Goal: Navigation & Orientation: Find specific page/section

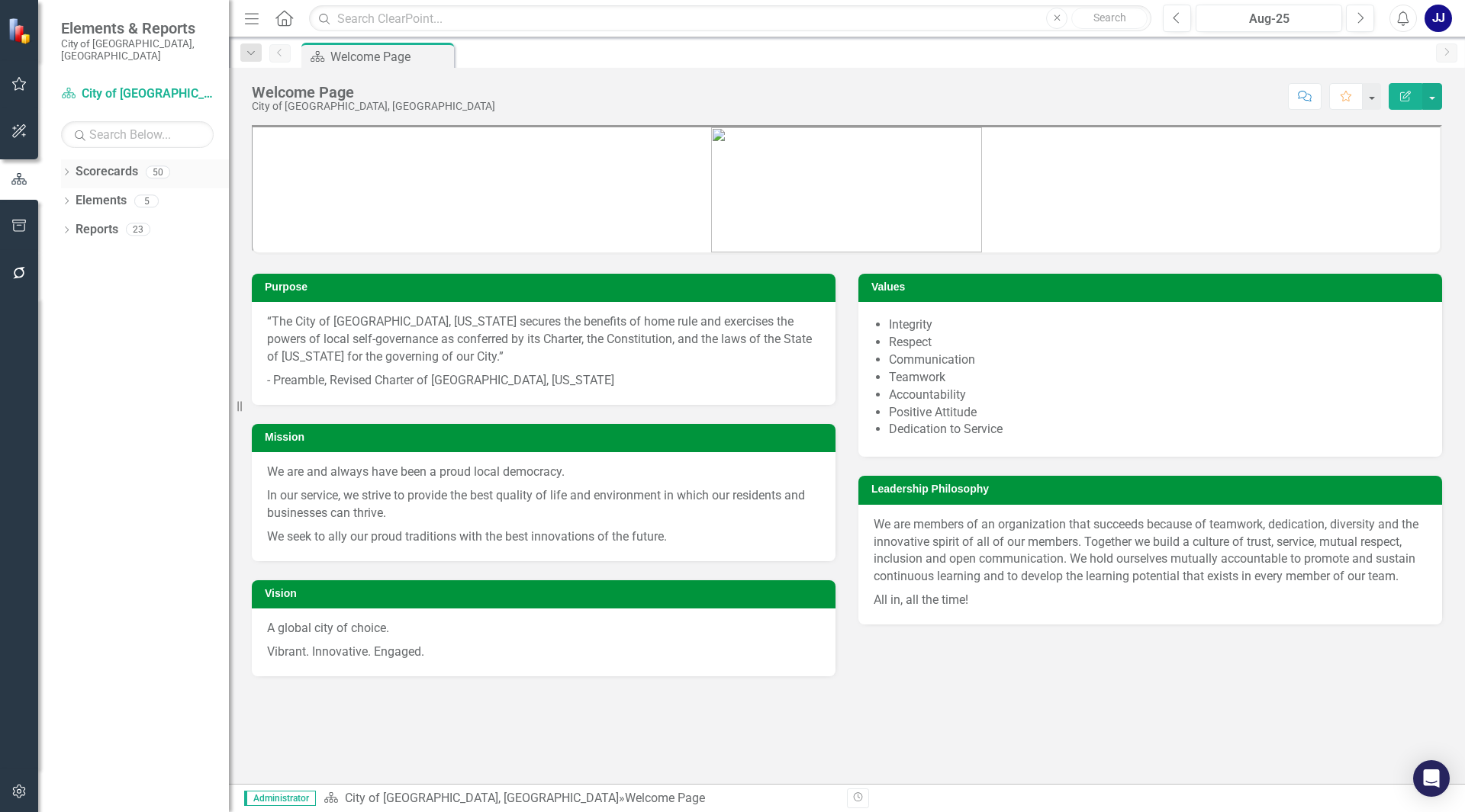
click at [61, 169] on icon "Dropdown" at bounding box center [67, 173] width 11 height 9
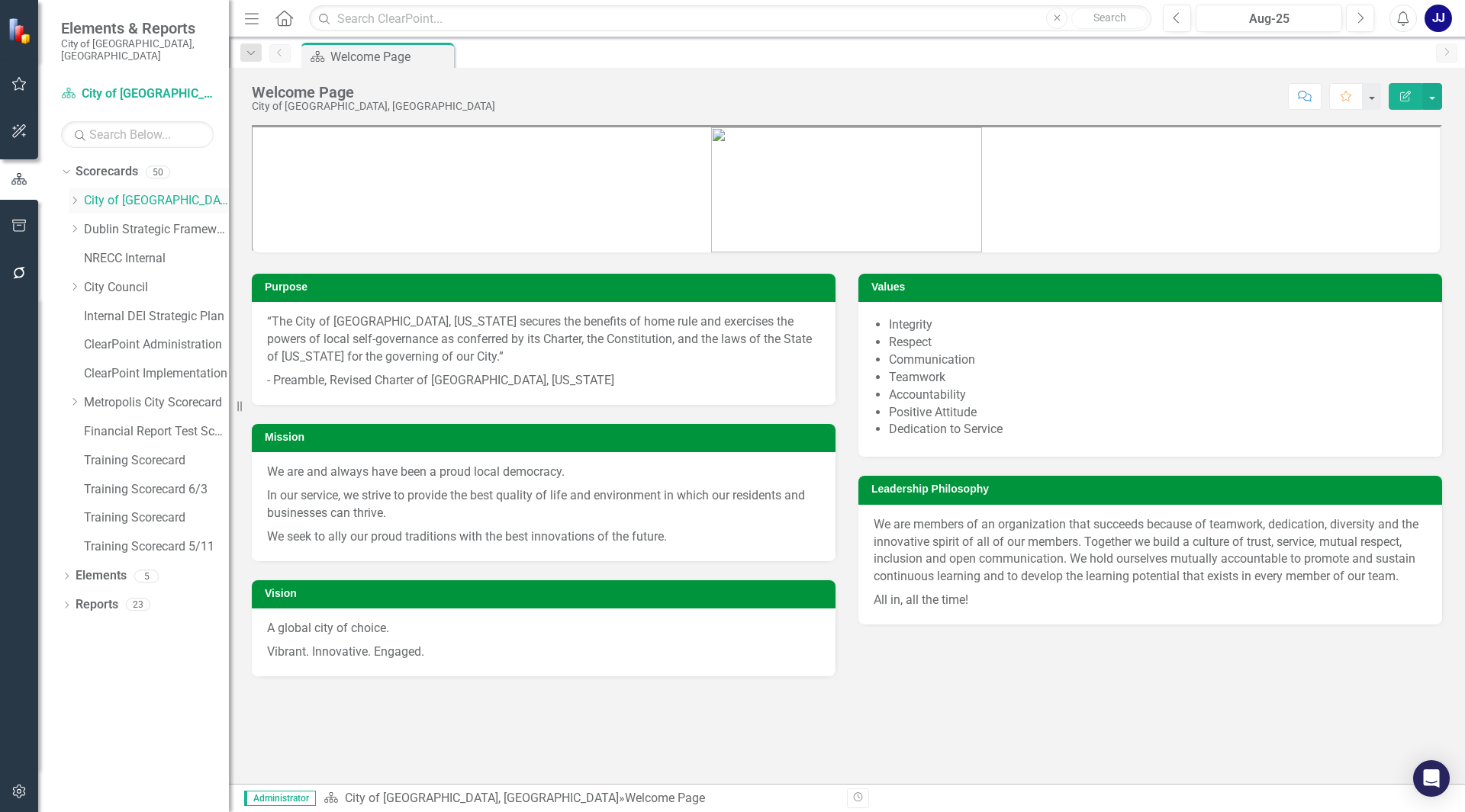
click at [82, 194] on div "Dropdown" at bounding box center [76, 201] width 15 height 13
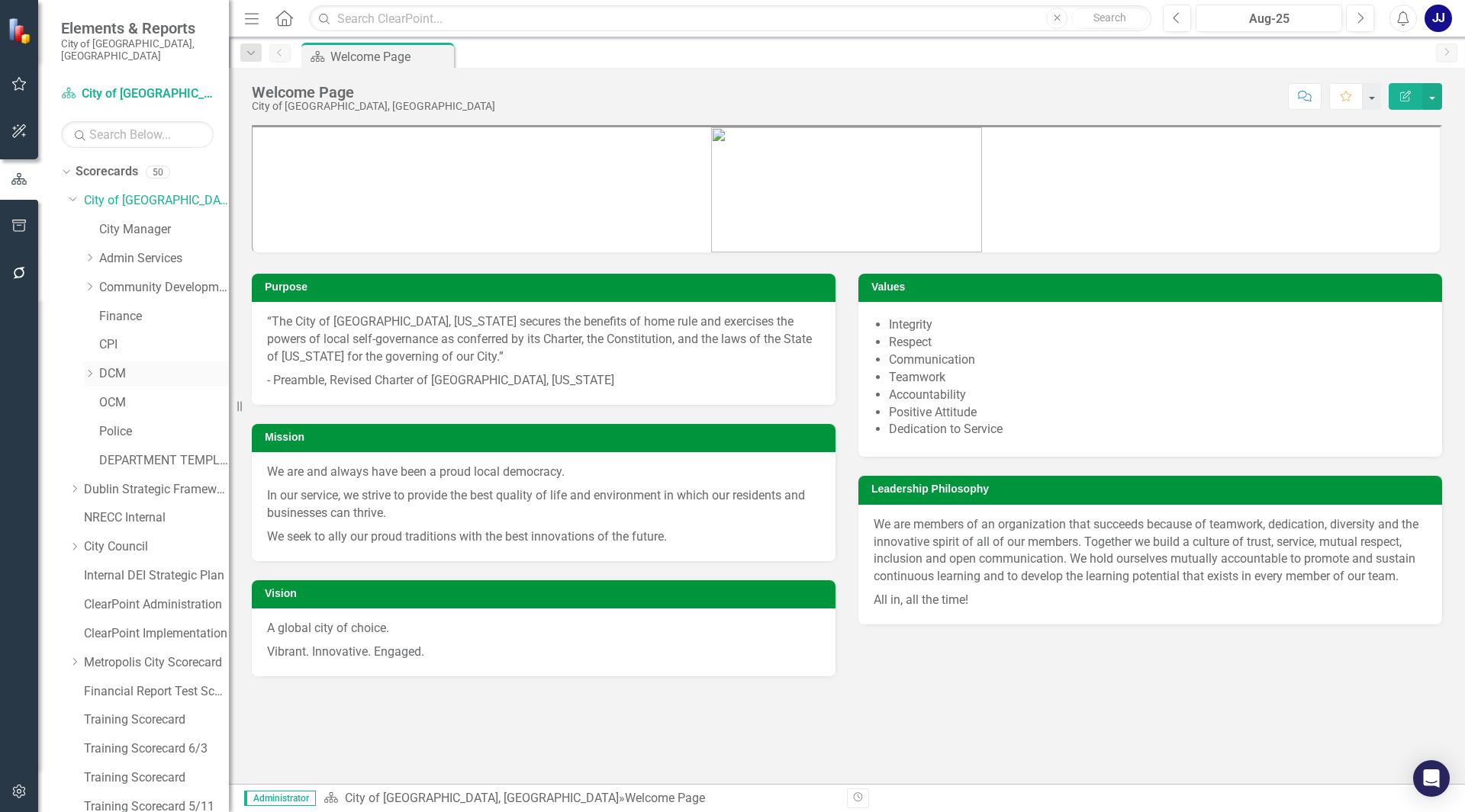
click at [96, 368] on div "Dropdown" at bounding box center [91, 374] width 15 height 13
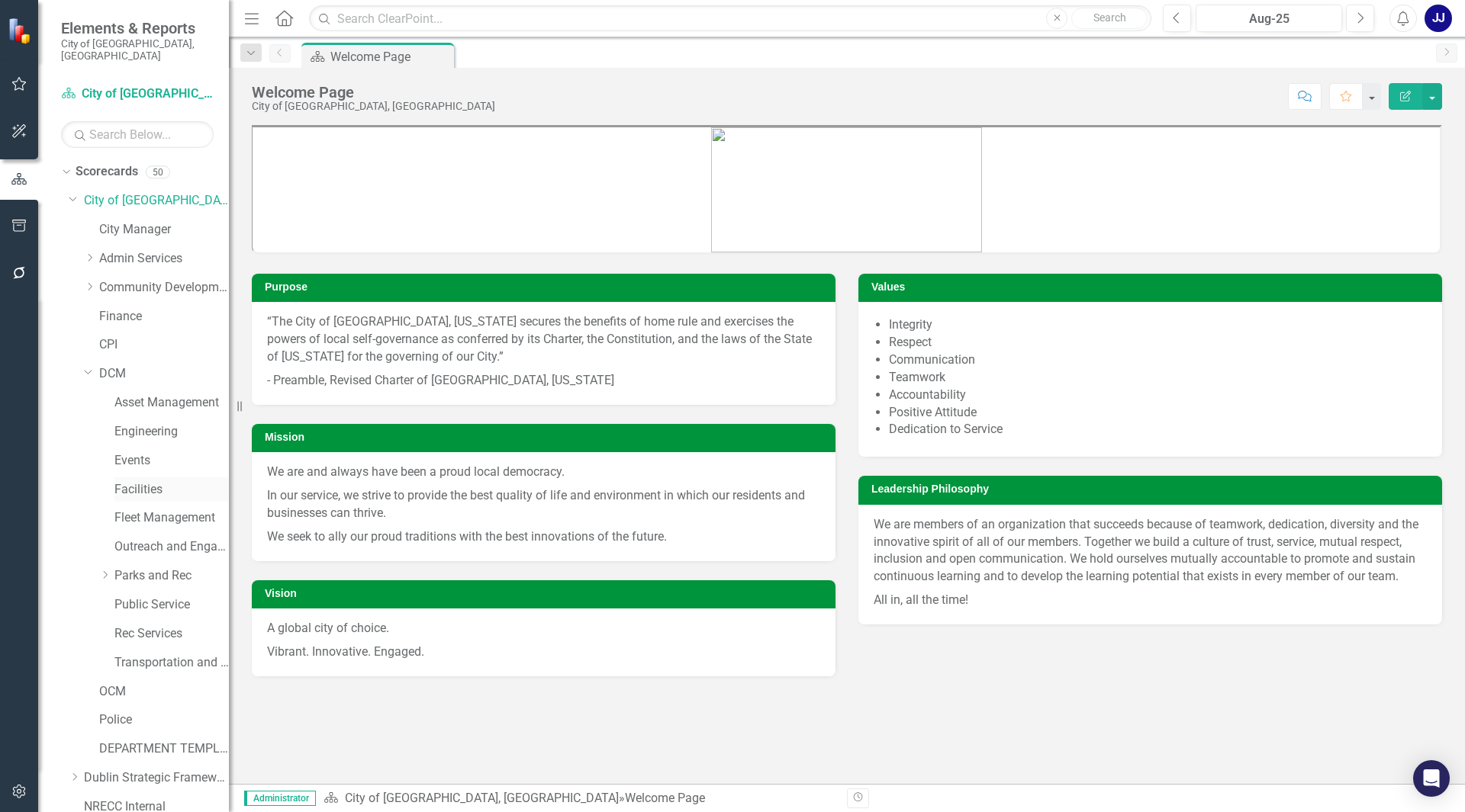
click at [151, 477] on div "Facilities" at bounding box center [172, 490] width 115 height 25
click at [159, 481] on link "Facilities" at bounding box center [172, 490] width 115 height 17
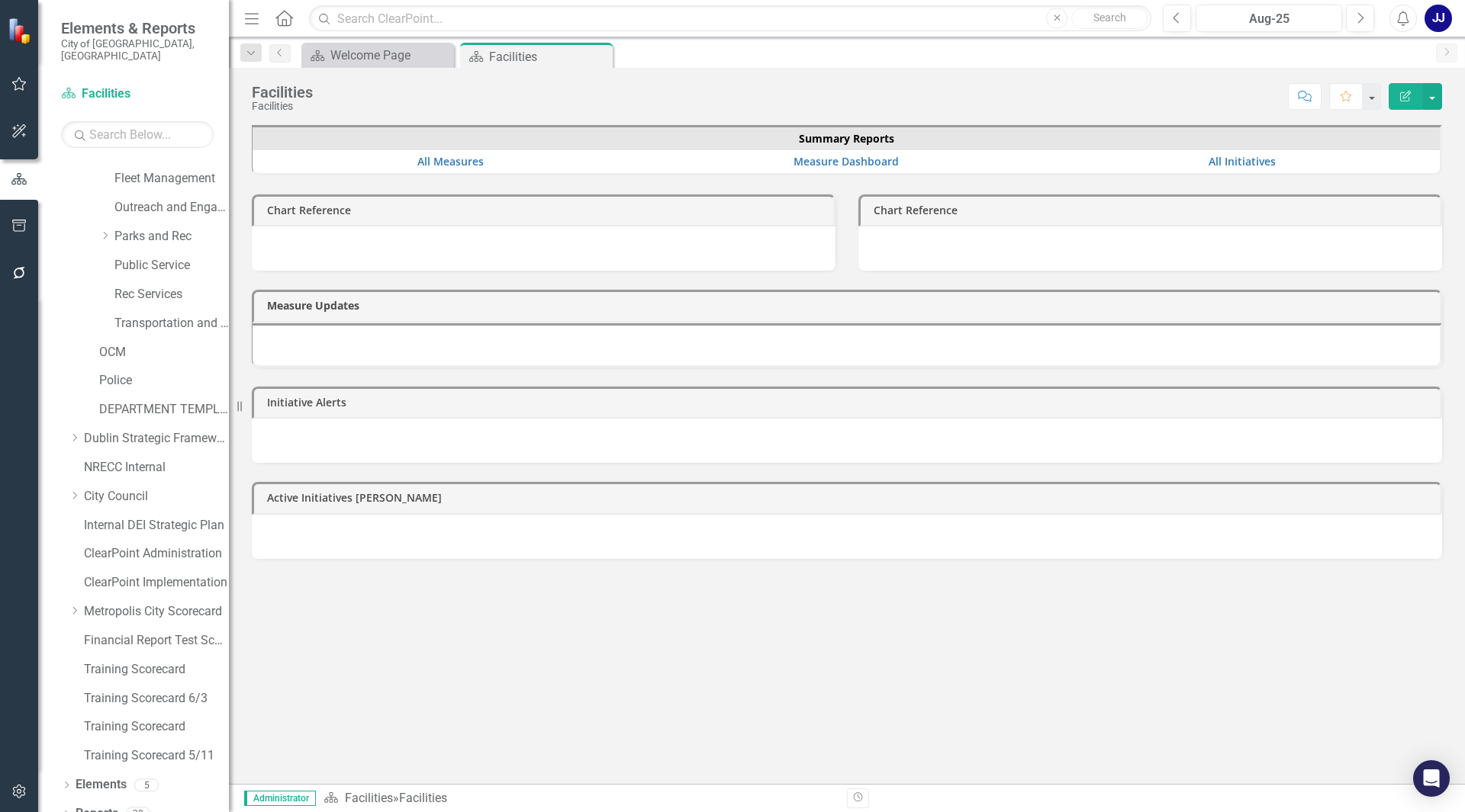
scroll to position [346, 0]
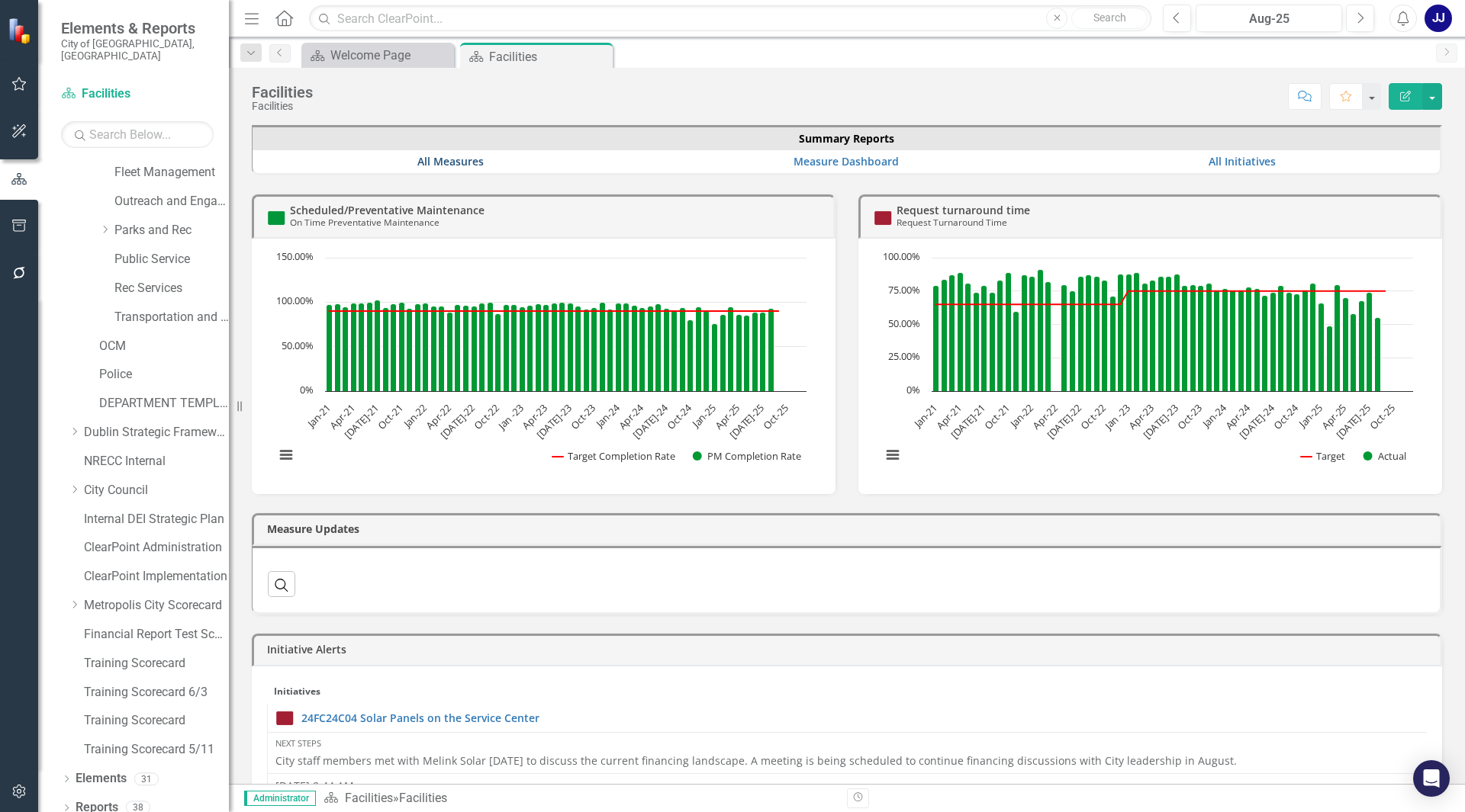
click at [455, 158] on link "All Measures" at bounding box center [450, 161] width 67 height 14
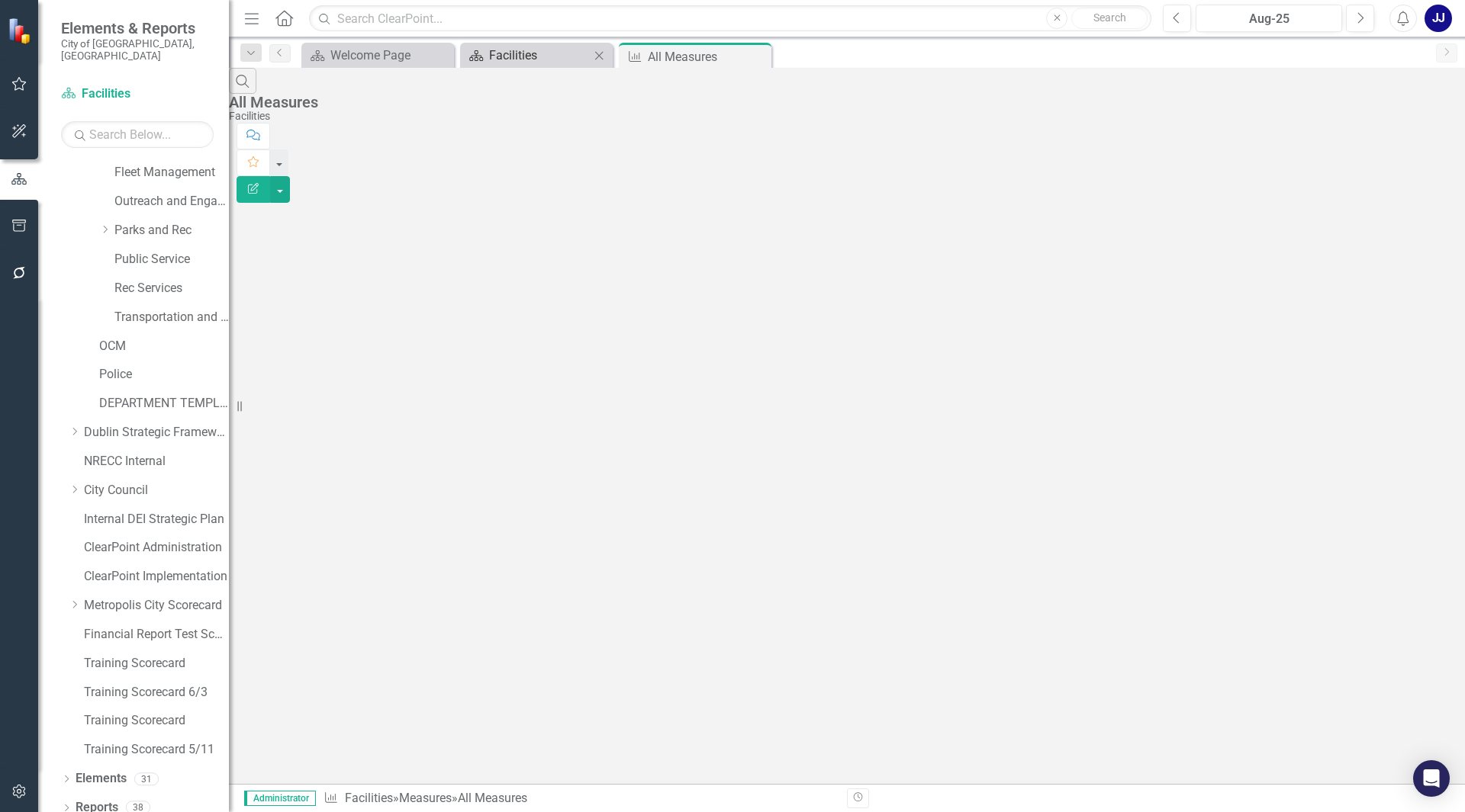
click at [573, 58] on div "Facilities" at bounding box center [540, 55] width 100 height 19
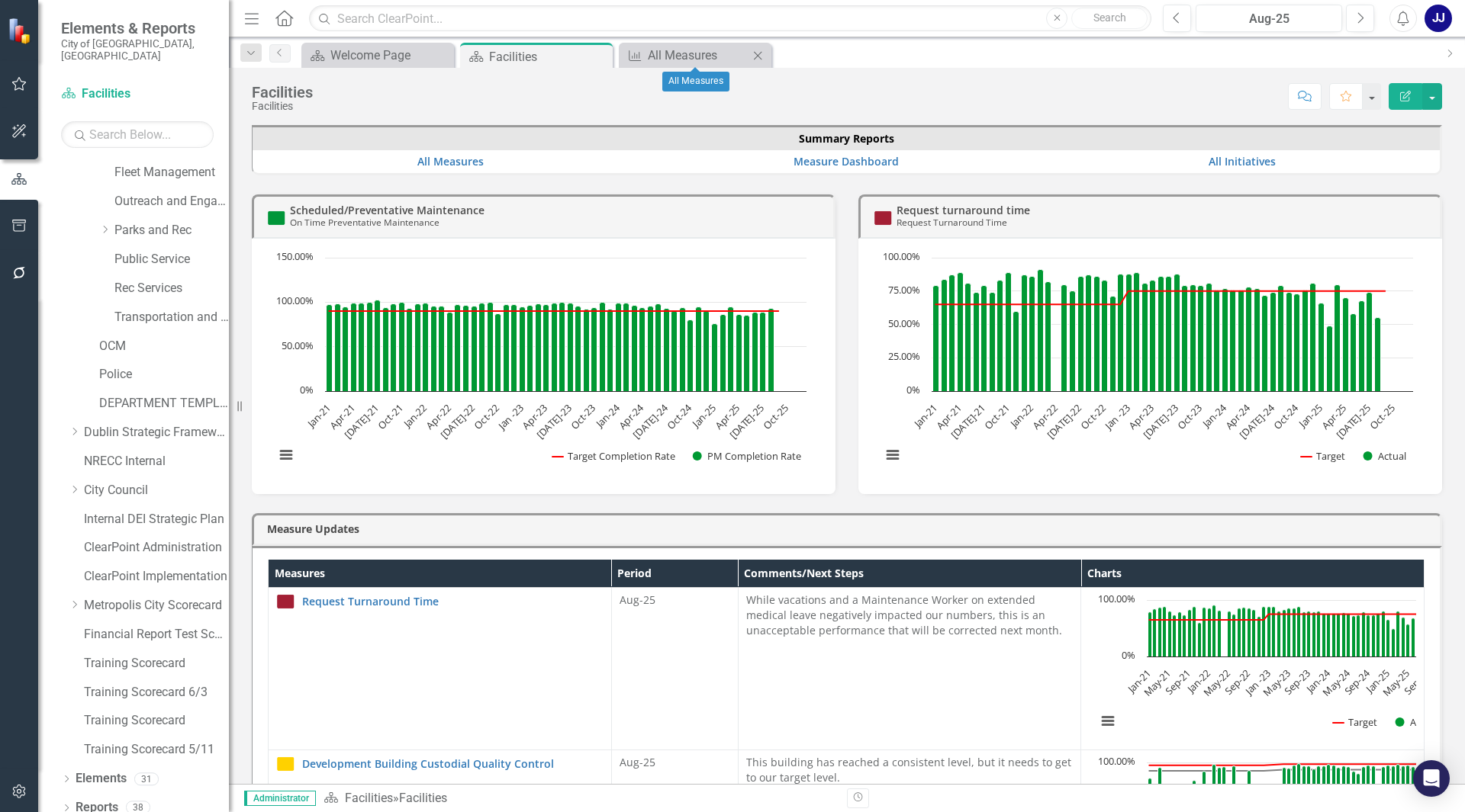
click at [752, 53] on icon "Close" at bounding box center [757, 56] width 15 height 13
click at [844, 154] on link "Measure Dashboard" at bounding box center [846, 161] width 105 height 14
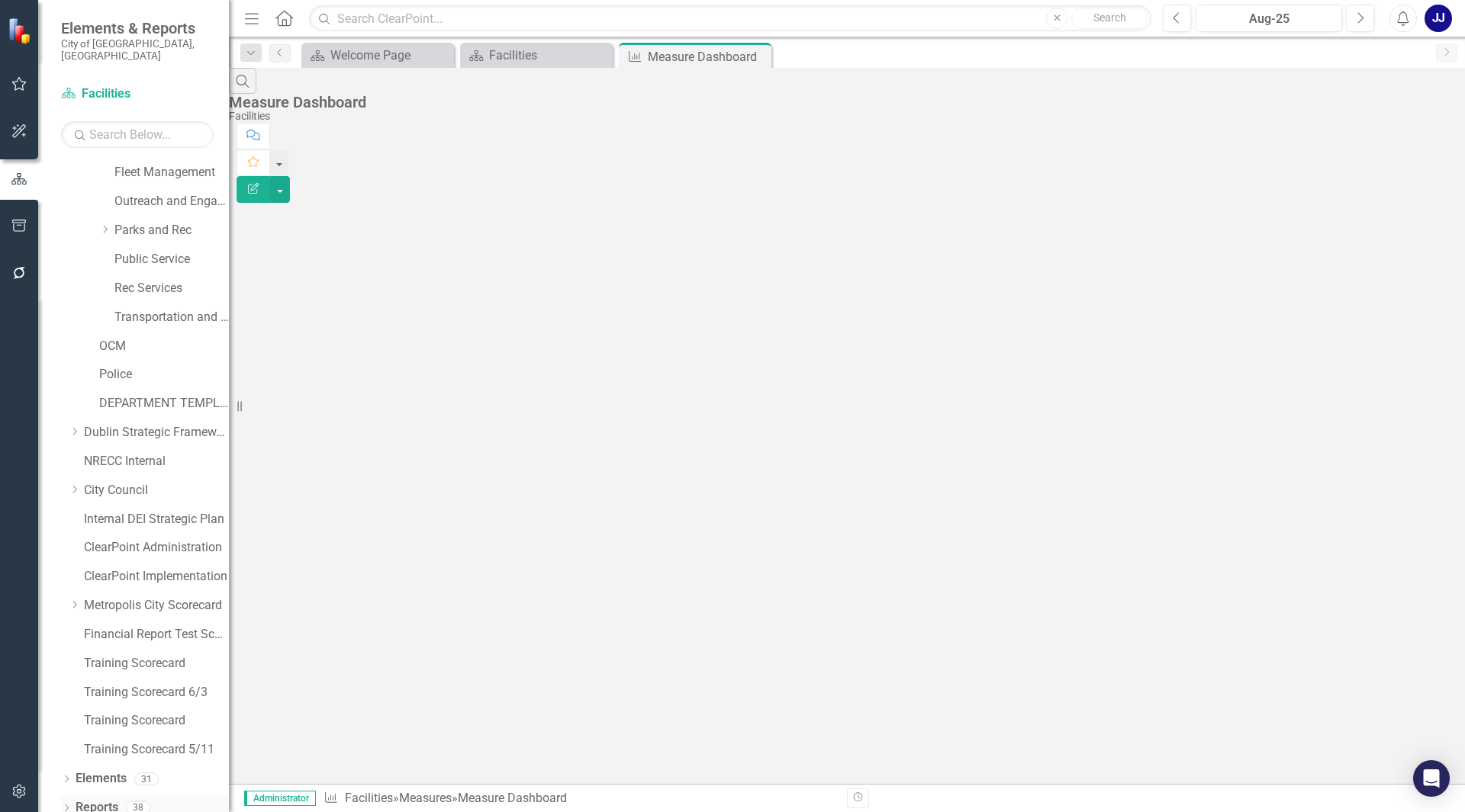
click at [83, 799] on link "Reports" at bounding box center [96, 807] width 42 height 17
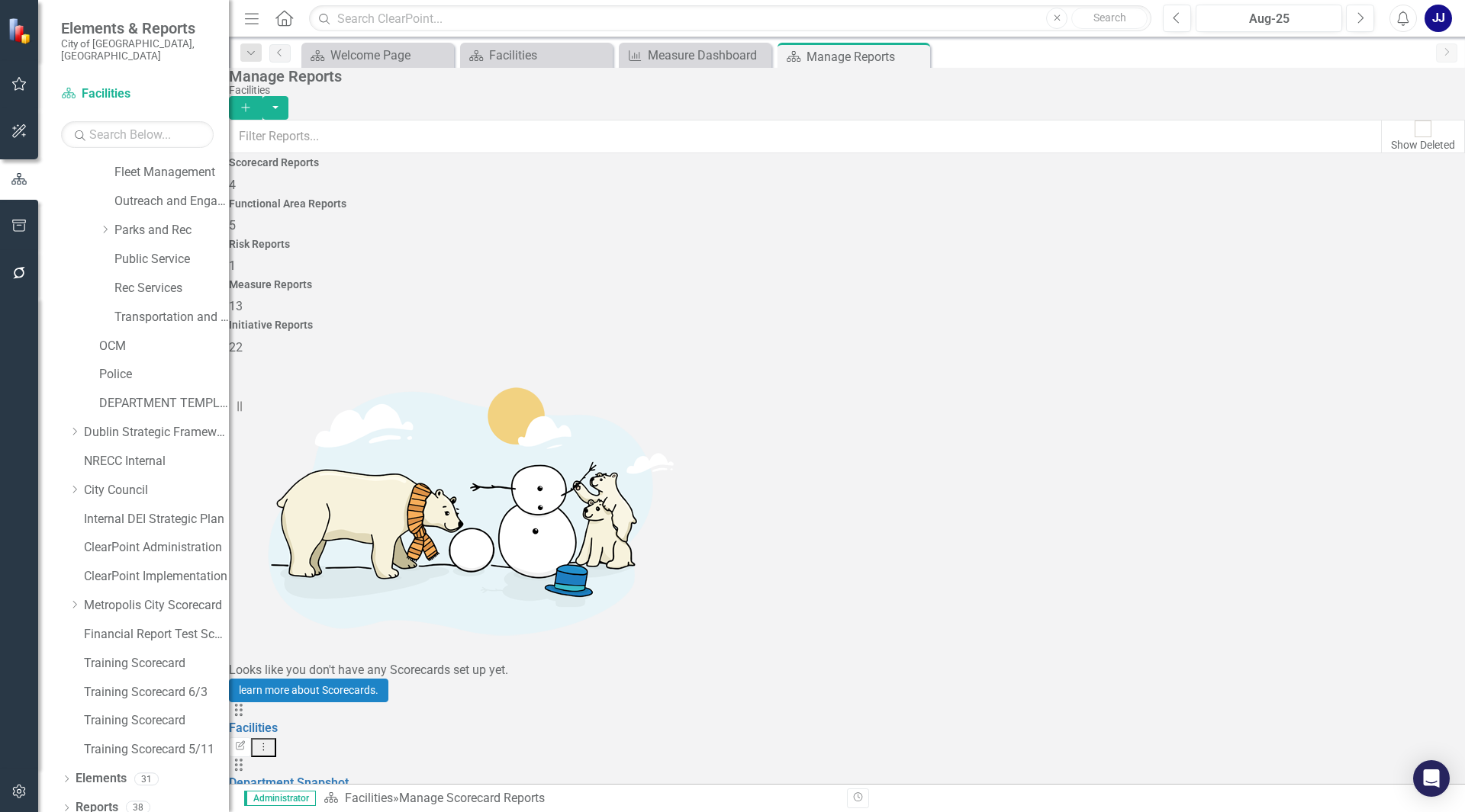
click at [1036, 279] on div "Measure Reports 13" at bounding box center [847, 297] width 1236 height 37
click at [1311, 320] on div "Initiative Reports 22" at bounding box center [847, 338] width 1236 height 37
drag, startPoint x: 478, startPoint y: 409, endPoint x: 405, endPoint y: 314, distance: 119.8
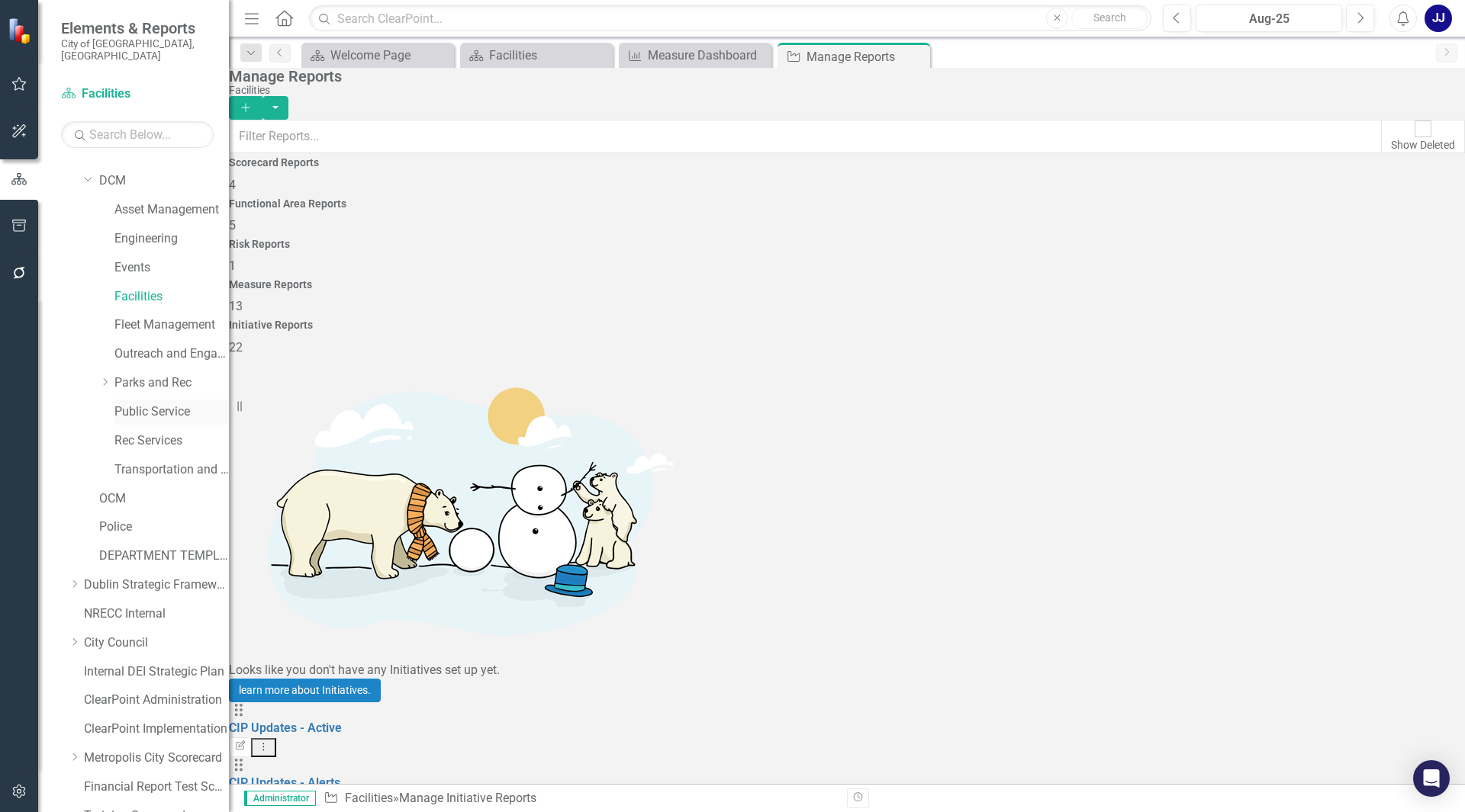
scroll to position [41, 0]
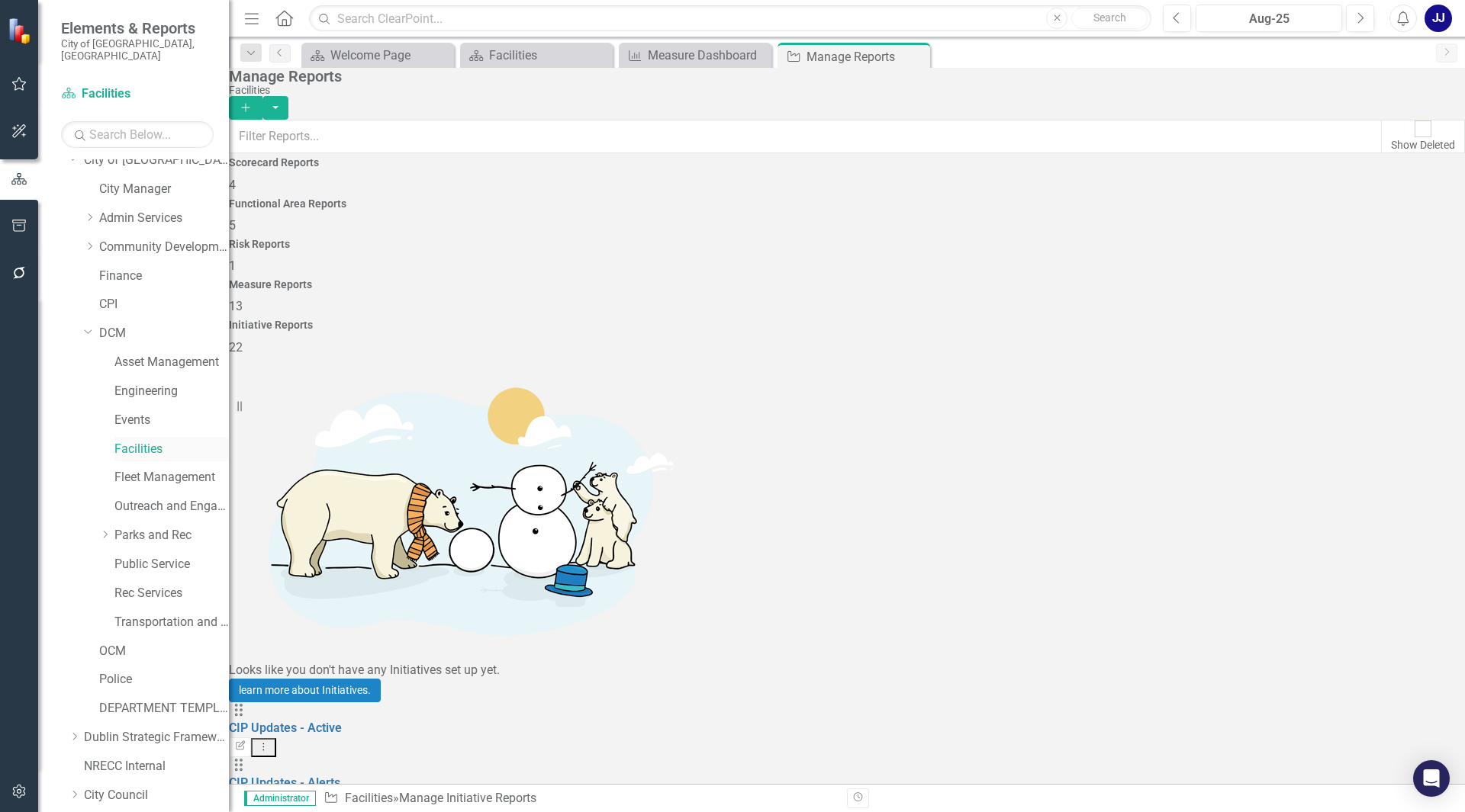
click at [120, 440] on link "Facilities" at bounding box center [172, 449] width 115 height 17
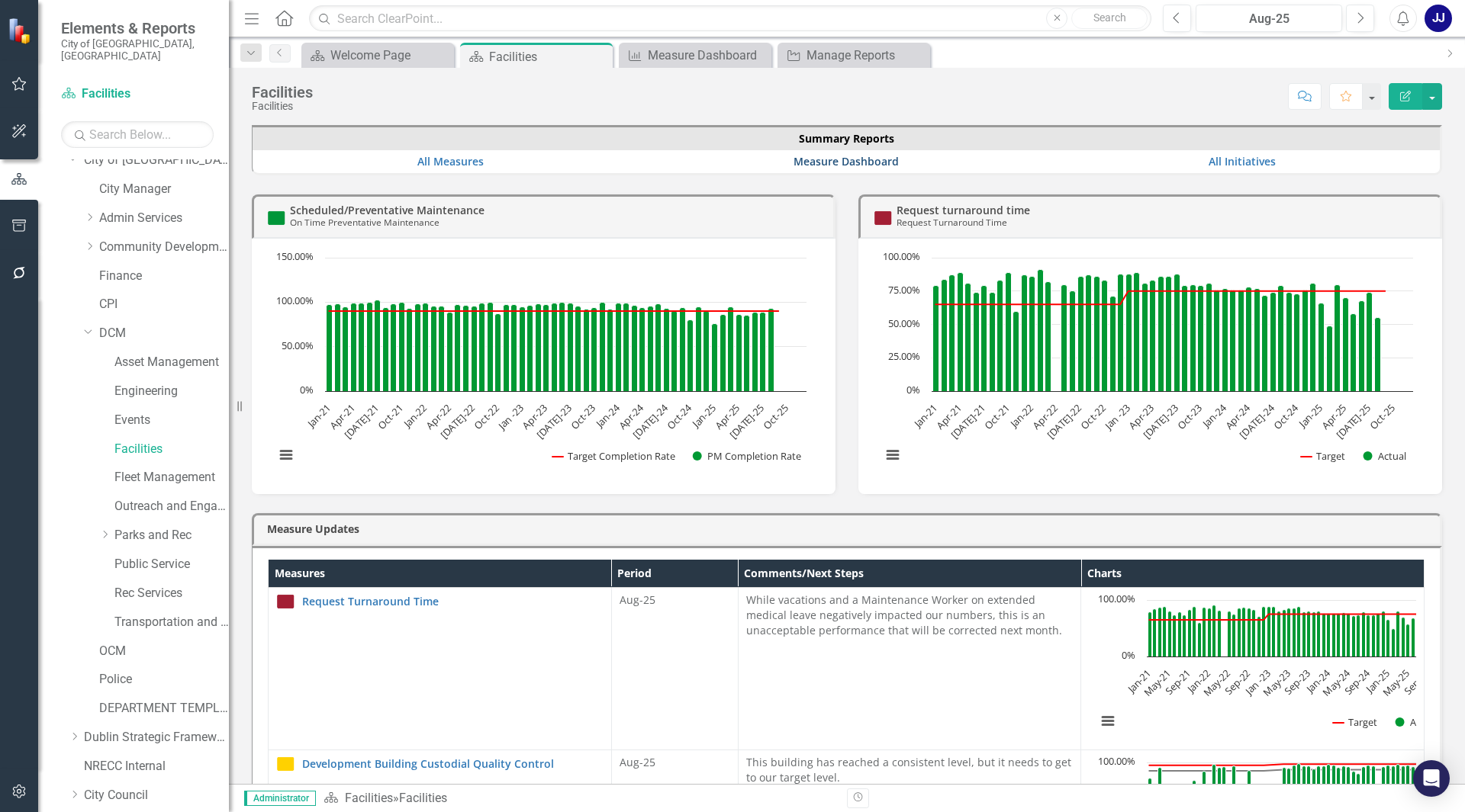
click at [829, 156] on link "Measure Dashboard" at bounding box center [846, 161] width 105 height 14
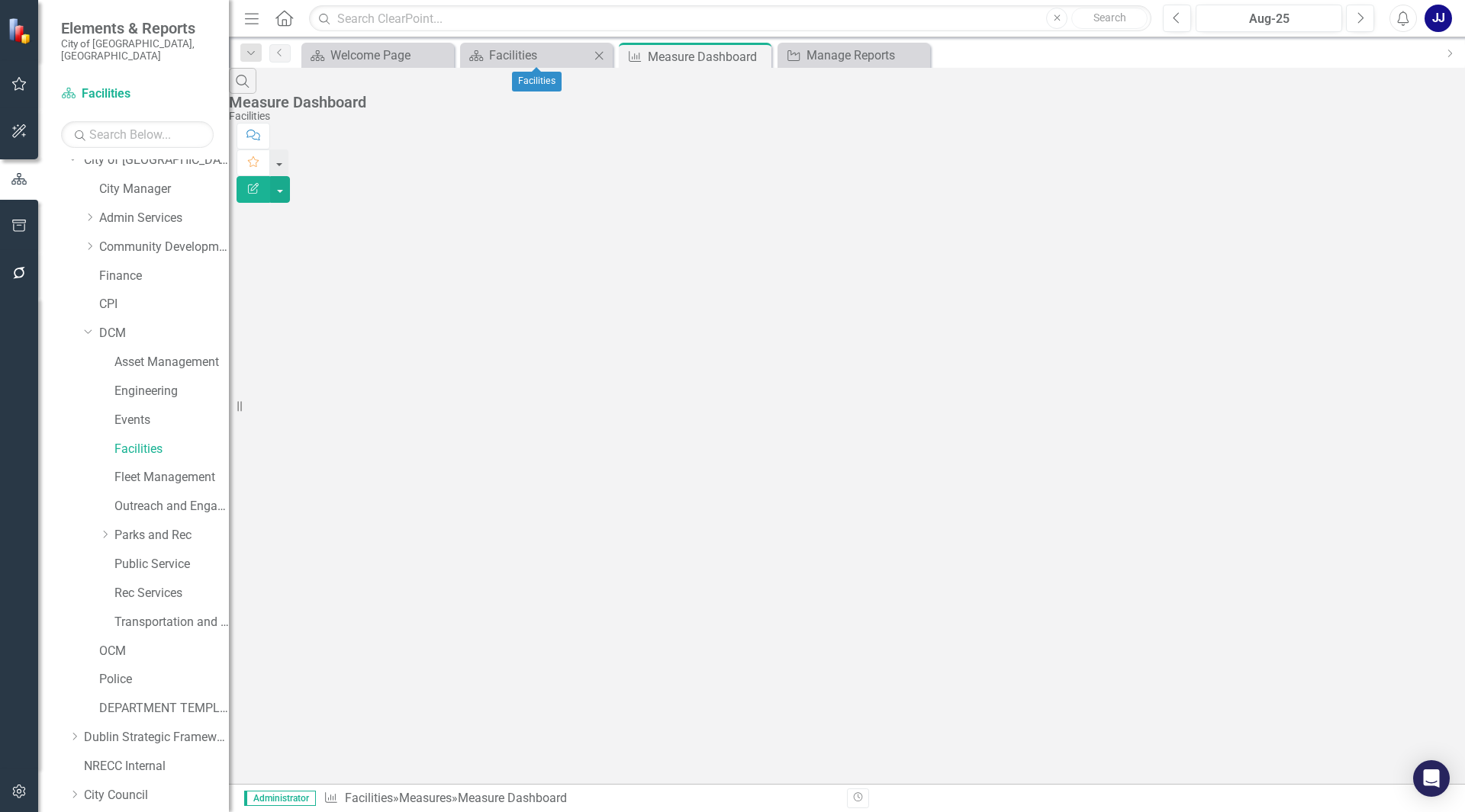
click at [510, 43] on div "Scorecard Facilities Close" at bounding box center [536, 55] width 153 height 25
click at [500, 67] on div "Scorecard Facilities Close" at bounding box center [536, 55] width 153 height 25
click at [529, 58] on div "Facilities" at bounding box center [540, 55] width 100 height 19
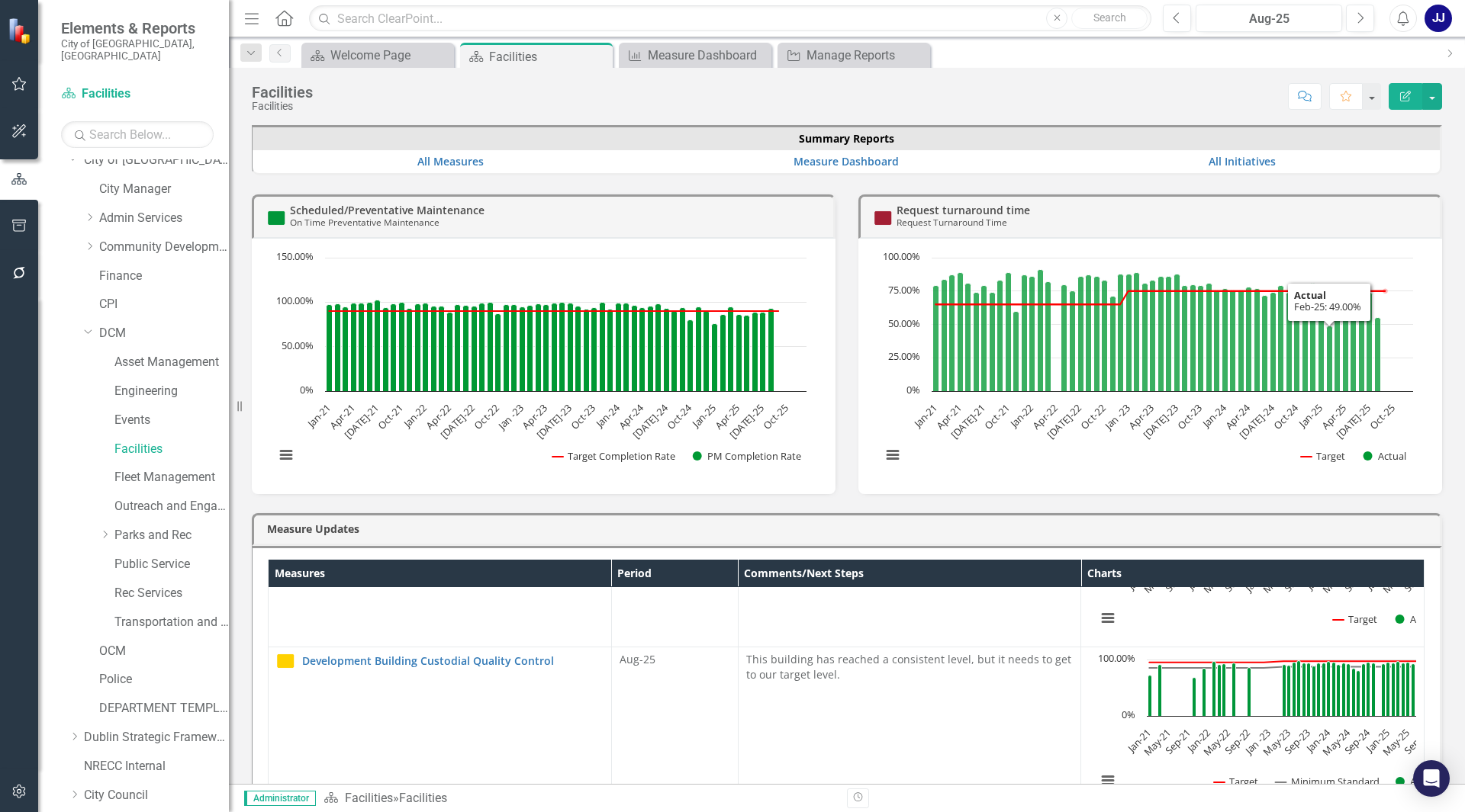
scroll to position [242, 0]
